Goal: Browse casually: Explore the website without a specific task or goal

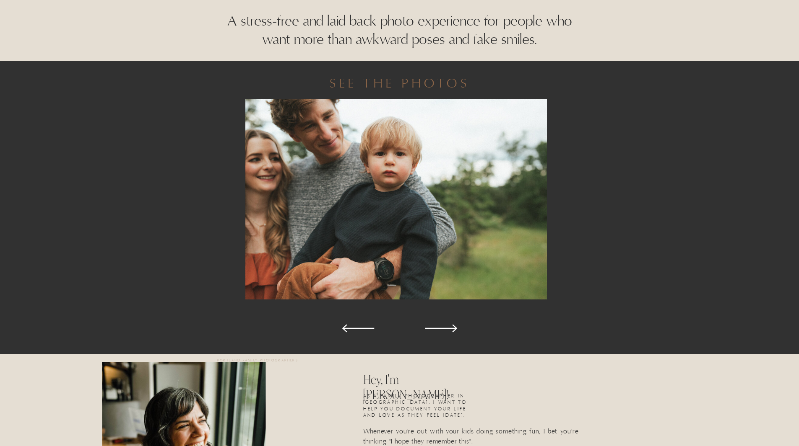
scroll to position [377, 0]
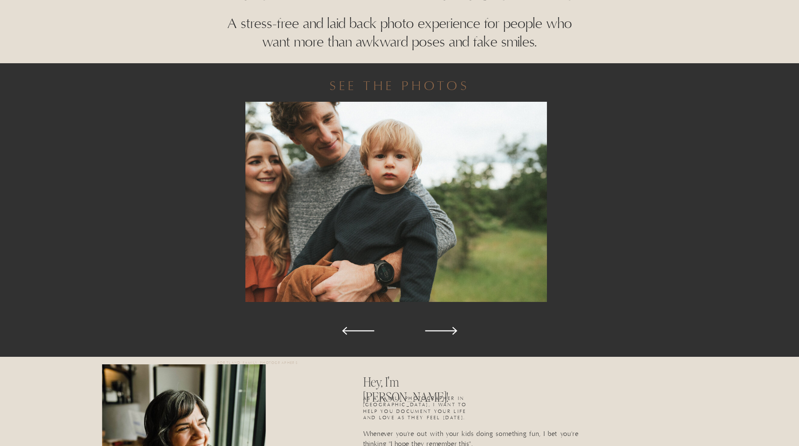
click at [456, 329] on icon at bounding box center [441, 331] width 42 height 42
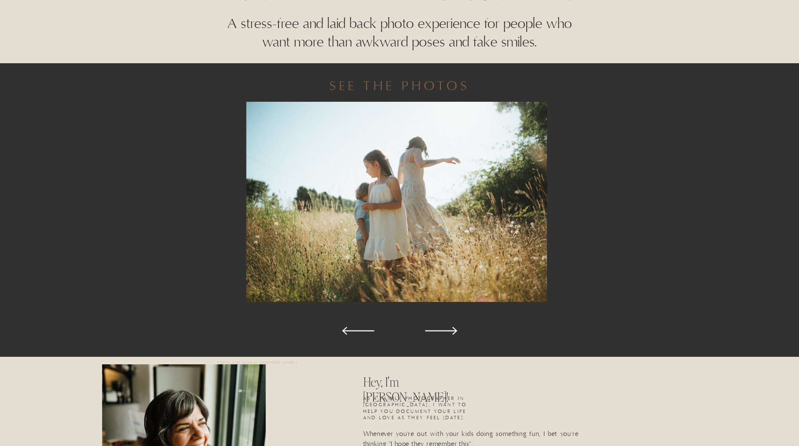
click at [456, 329] on icon at bounding box center [441, 331] width 42 height 42
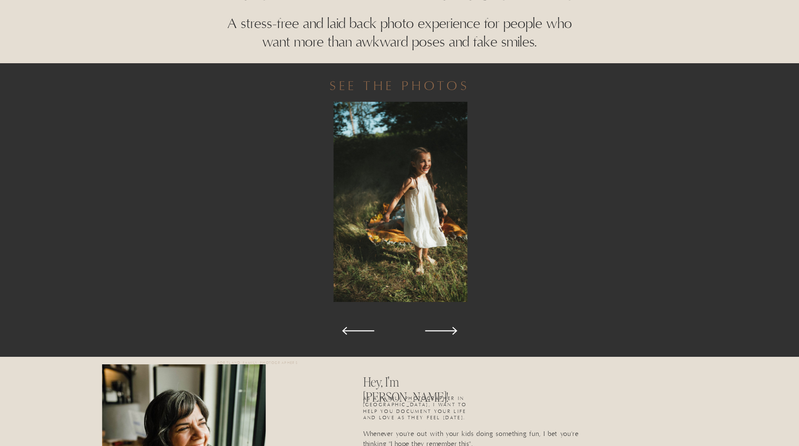
click at [456, 329] on icon at bounding box center [441, 331] width 42 height 42
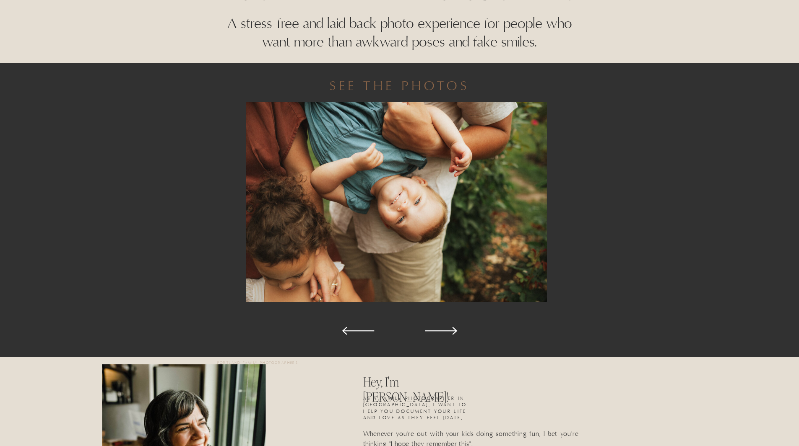
click at [456, 329] on icon at bounding box center [441, 331] width 42 height 42
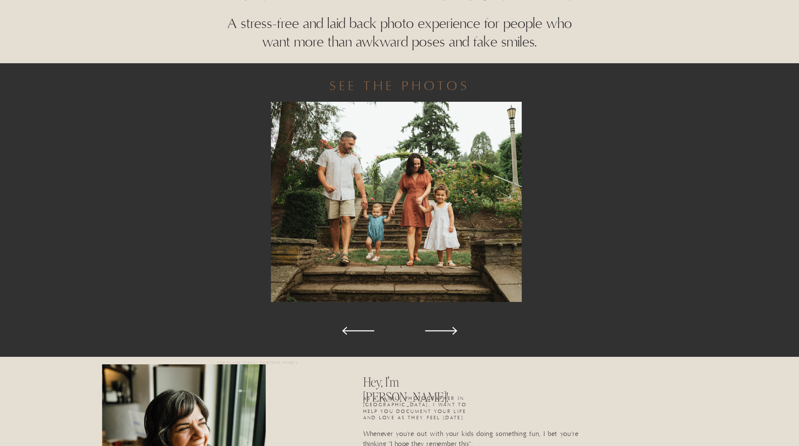
click at [456, 329] on icon at bounding box center [441, 331] width 42 height 42
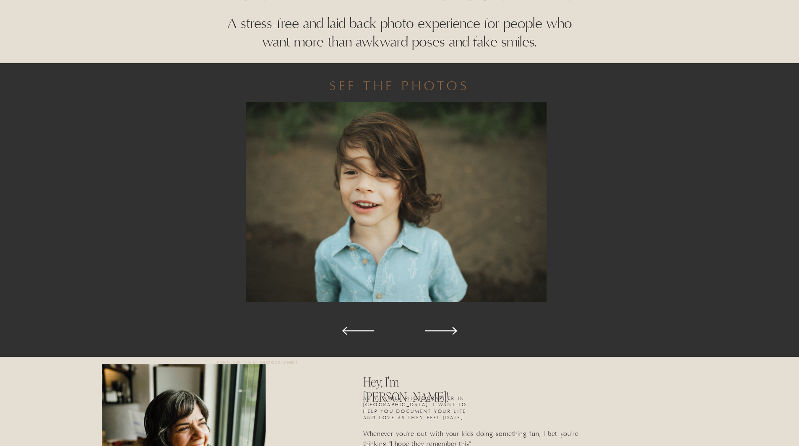
click at [456, 329] on icon at bounding box center [441, 331] width 42 height 42
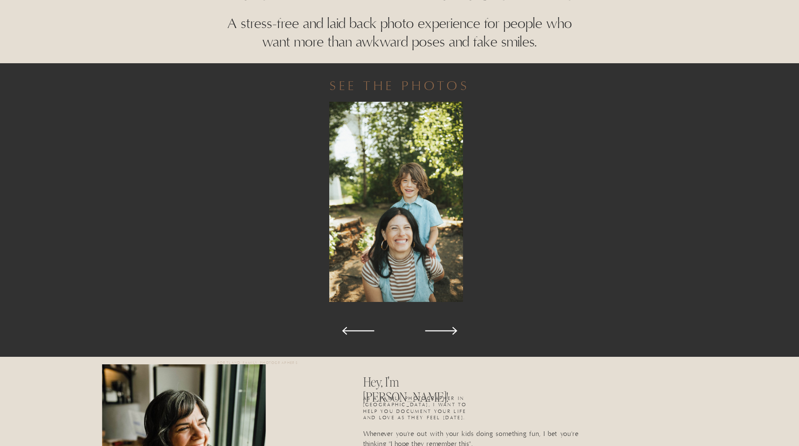
click at [346, 328] on polygon at bounding box center [358, 331] width 32 height 8
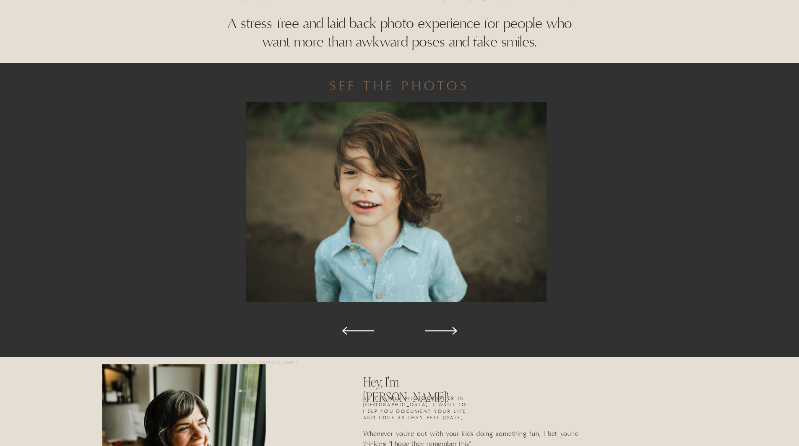
click at [451, 333] on icon at bounding box center [441, 331] width 42 height 42
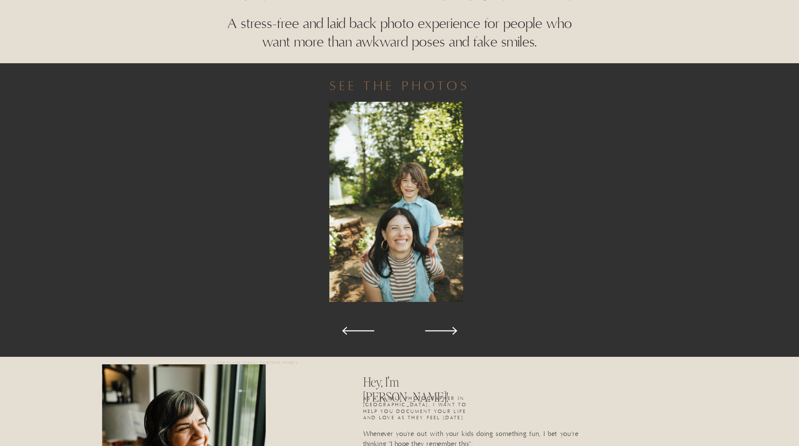
click at [451, 333] on icon at bounding box center [441, 331] width 42 height 42
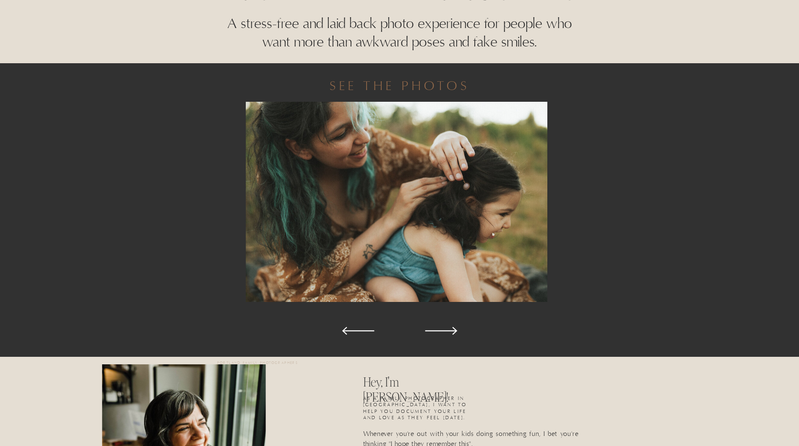
click at [451, 333] on icon at bounding box center [441, 331] width 42 height 42
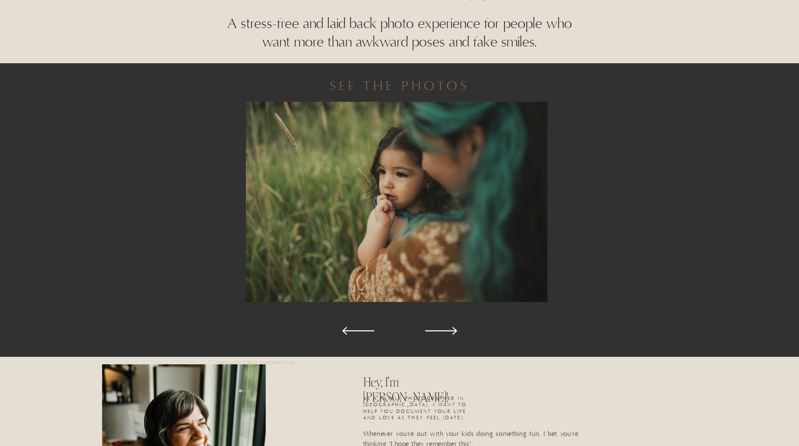
click at [451, 333] on icon at bounding box center [441, 331] width 42 height 42
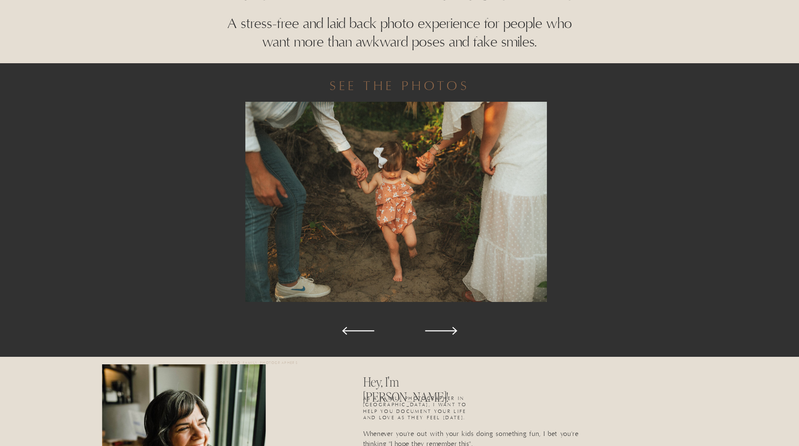
click at [373, 330] on icon at bounding box center [358, 331] width 42 height 42
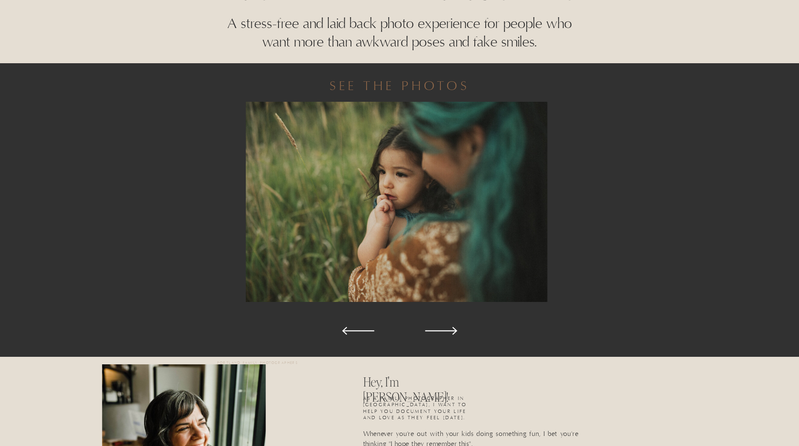
click at [446, 331] on polygon at bounding box center [441, 331] width 32 height 8
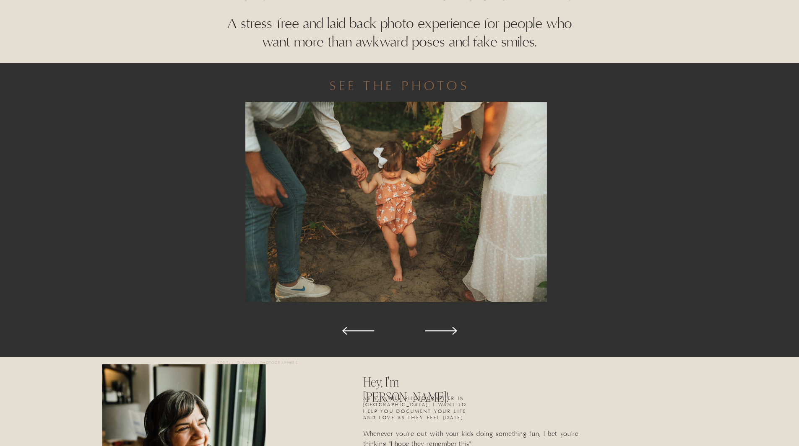
click at [446, 331] on polygon at bounding box center [441, 331] width 32 height 8
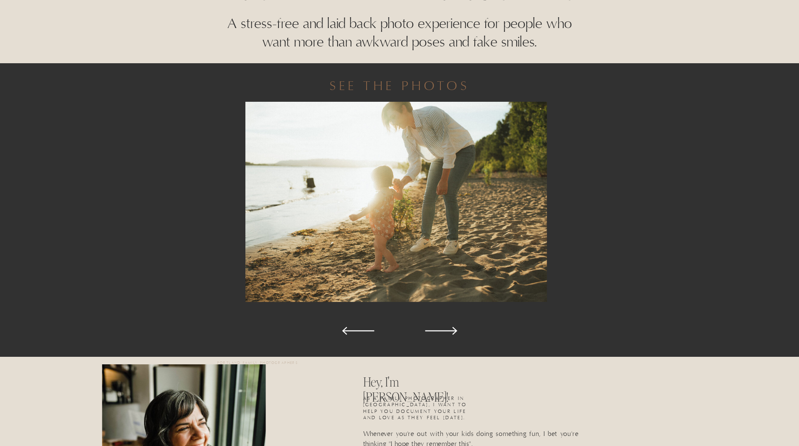
click at [446, 331] on polygon at bounding box center [441, 331] width 32 height 8
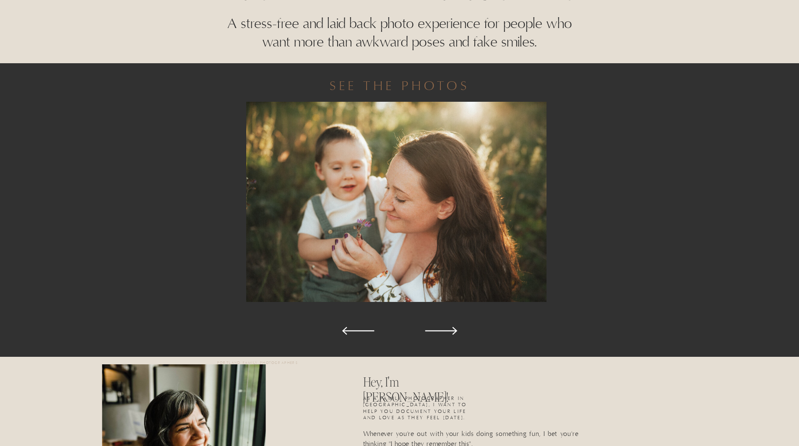
click at [446, 331] on polygon at bounding box center [441, 331] width 32 height 8
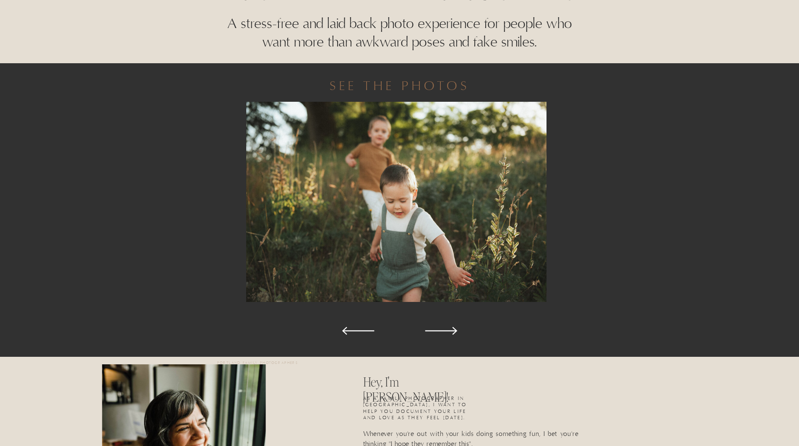
click at [446, 331] on polygon at bounding box center [441, 331] width 32 height 8
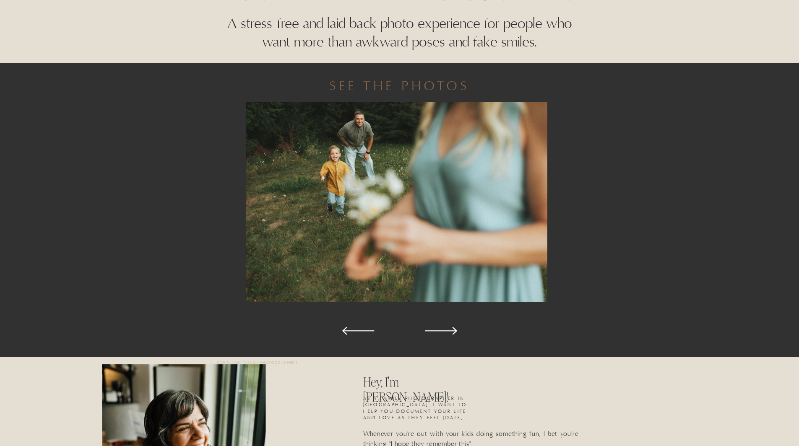
click at [446, 331] on polygon at bounding box center [441, 331] width 32 height 8
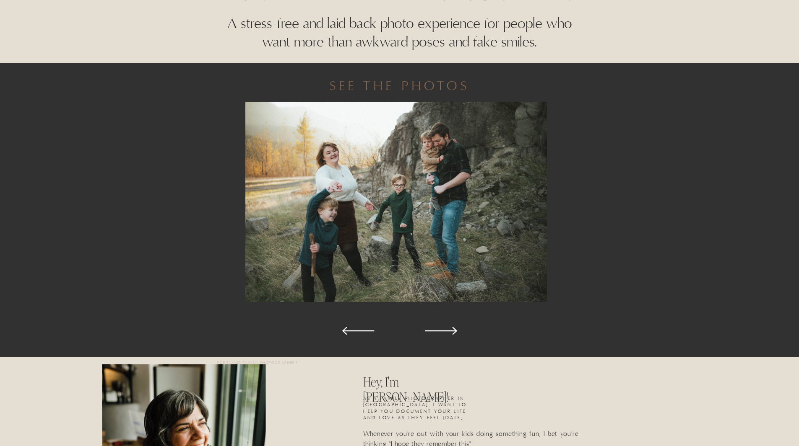
click at [446, 331] on polygon at bounding box center [441, 331] width 32 height 8
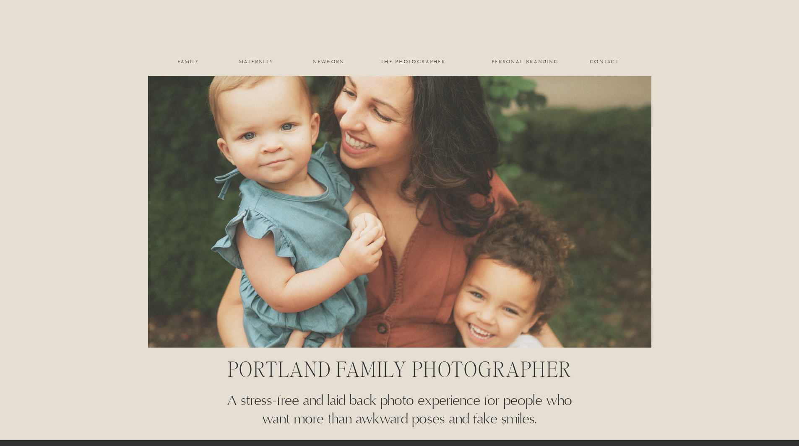
scroll to position [377, 0]
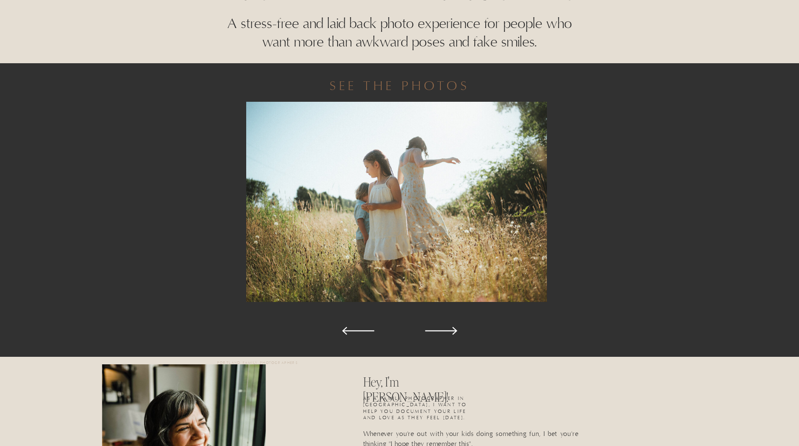
click at [348, 331] on polygon at bounding box center [358, 331] width 32 height 8
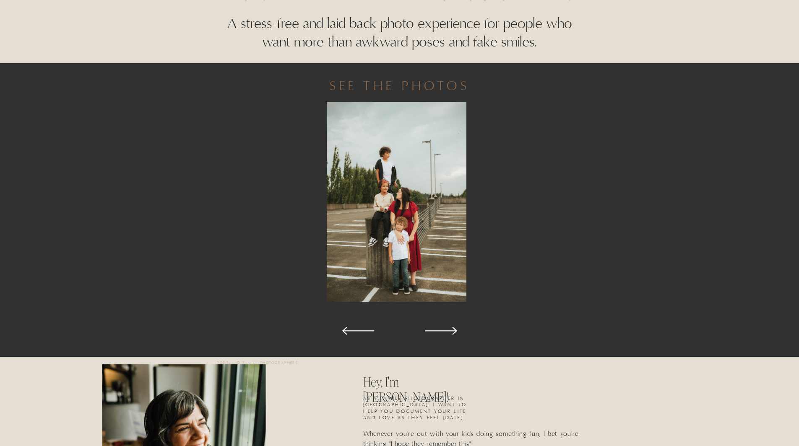
click at [348, 331] on polygon at bounding box center [358, 331] width 32 height 8
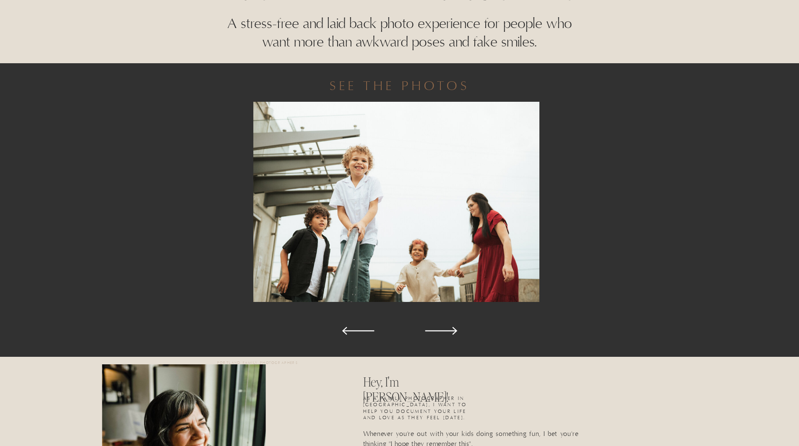
click at [348, 331] on polygon at bounding box center [358, 331] width 32 height 8
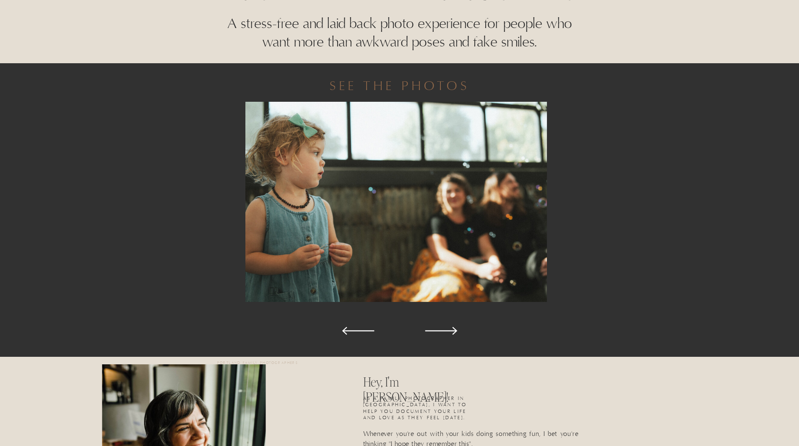
click at [348, 331] on polygon at bounding box center [358, 331] width 32 height 8
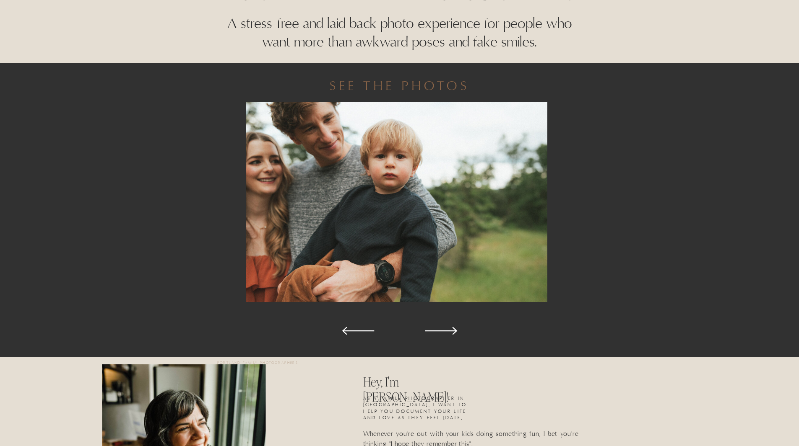
click at [348, 331] on polygon at bounding box center [358, 331] width 32 height 8
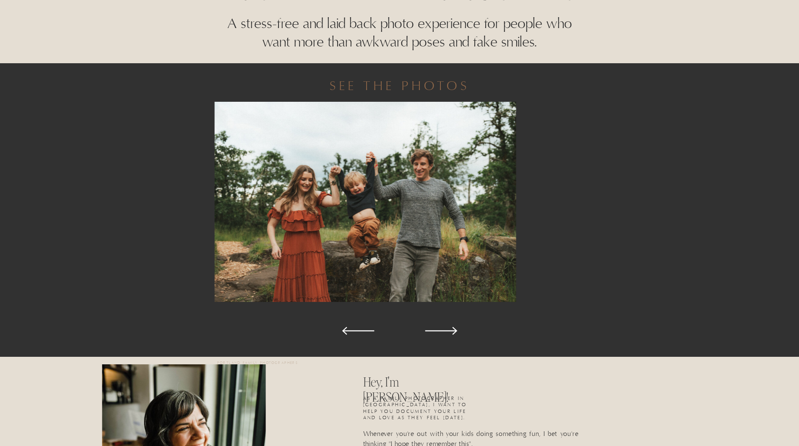
click at [348, 331] on polygon at bounding box center [358, 331] width 32 height 8
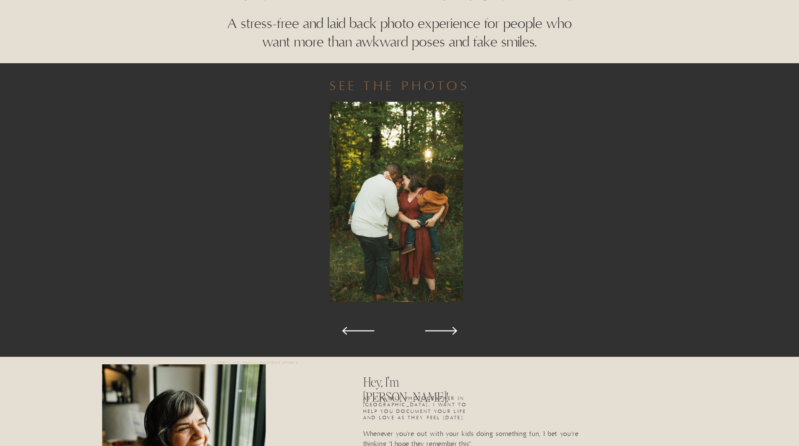
click at [348, 331] on polygon at bounding box center [358, 331] width 32 height 8
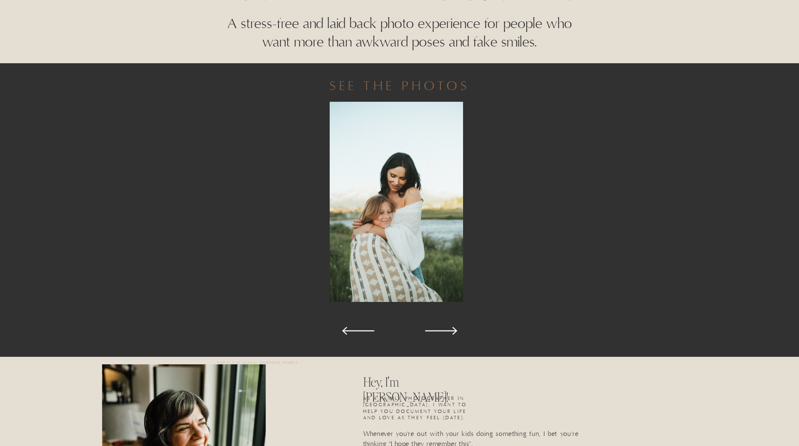
click at [348, 331] on polygon at bounding box center [358, 331] width 32 height 8
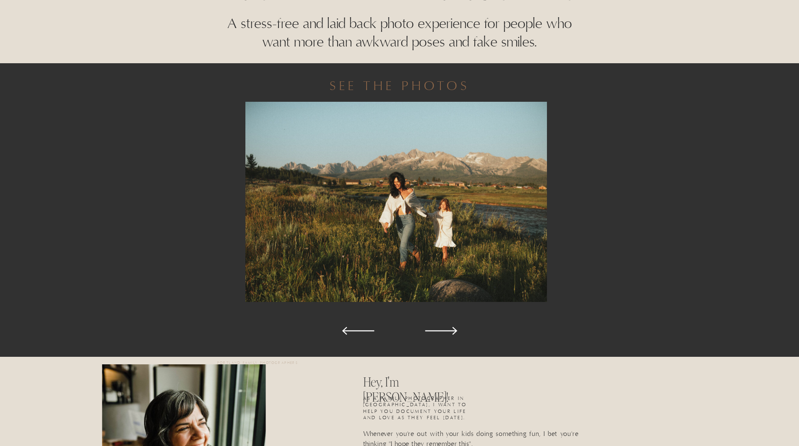
click at [348, 331] on polygon at bounding box center [358, 331] width 32 height 8
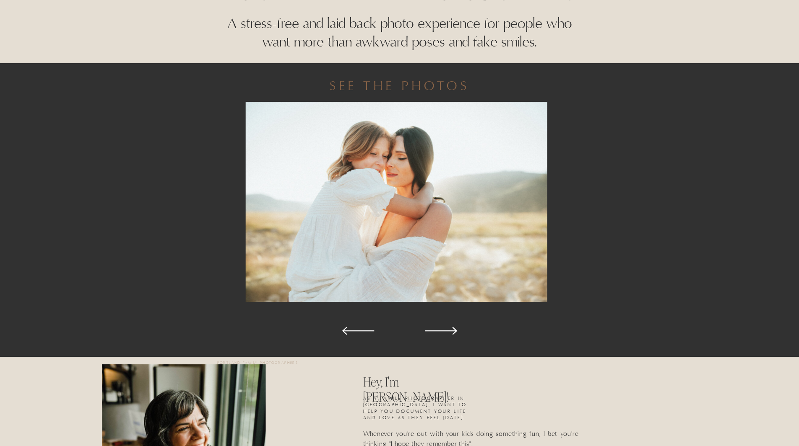
click at [348, 331] on polygon at bounding box center [358, 331] width 32 height 8
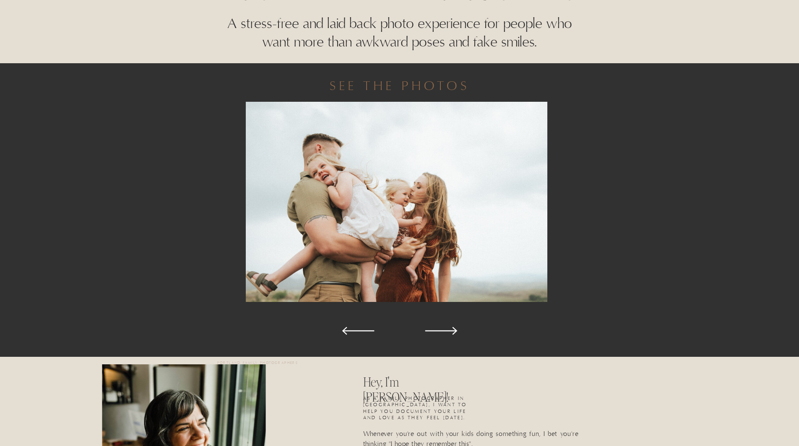
click at [345, 331] on polygon at bounding box center [358, 331] width 32 height 8
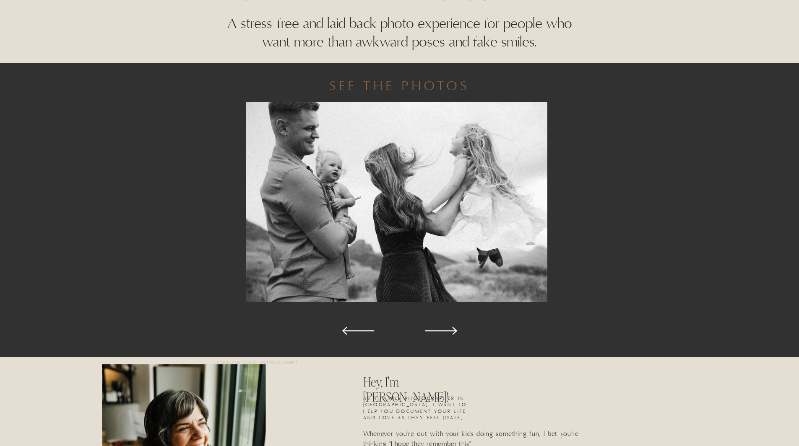
click at [345, 330] on icon at bounding box center [358, 331] width 42 height 42
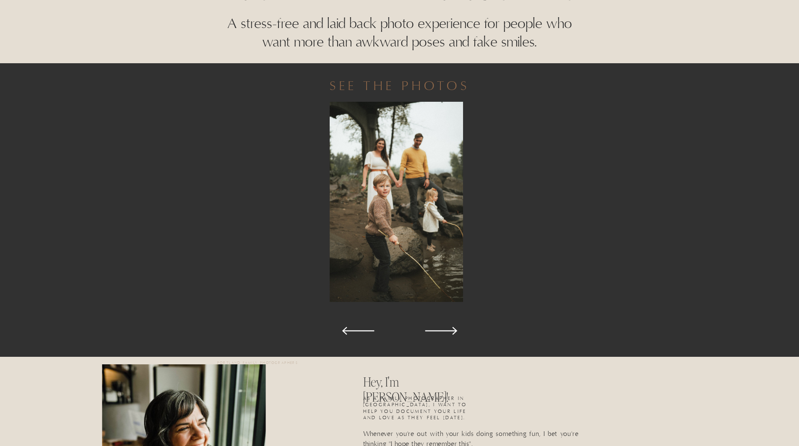
click at [345, 330] on icon at bounding box center [358, 331] width 42 height 42
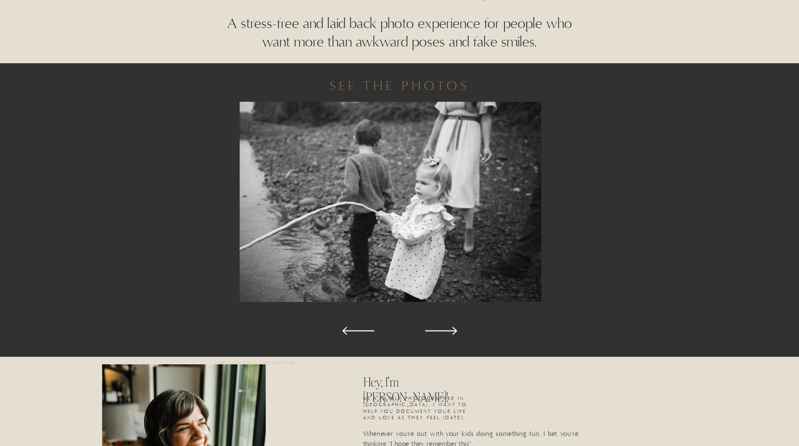
click at [345, 330] on icon at bounding box center [358, 331] width 42 height 42
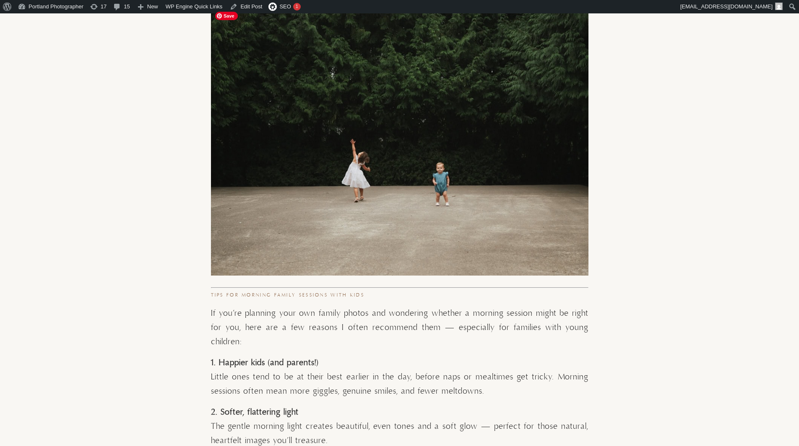
scroll to position [1803, 0]
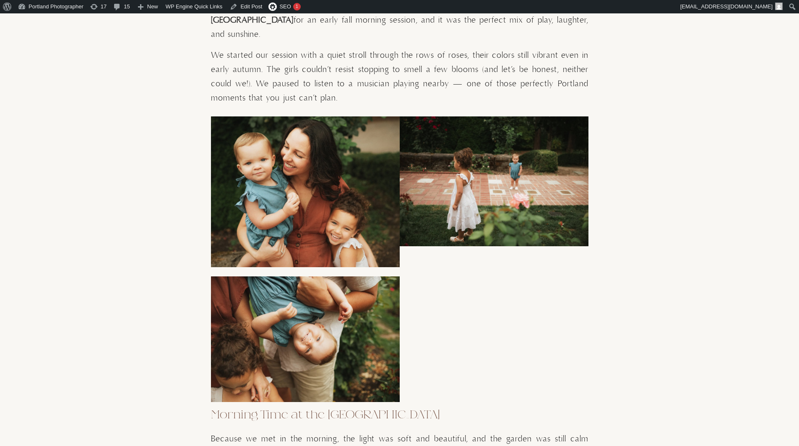
scroll to position [461, 0]
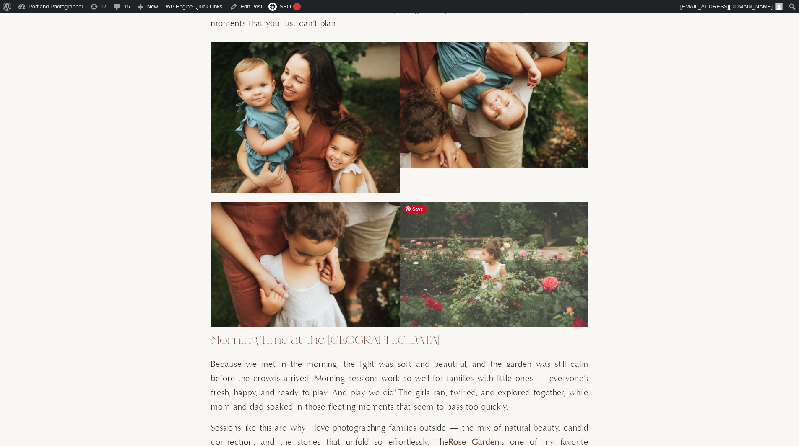
scroll to position [377, 0]
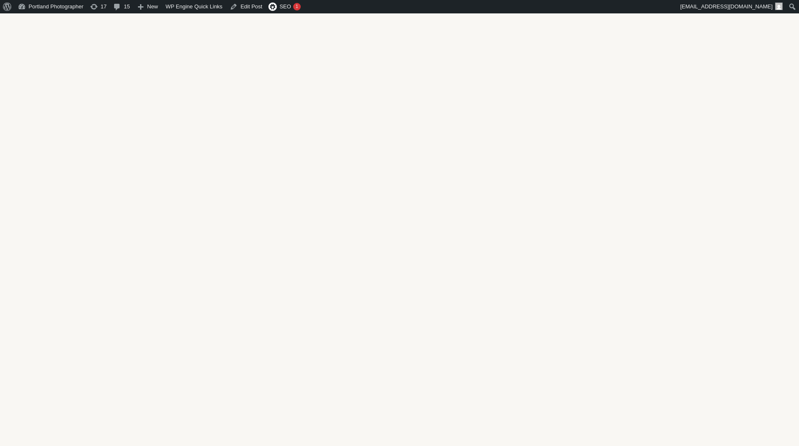
scroll to position [3354, 0]
